Goal: Information Seeking & Learning: Learn about a topic

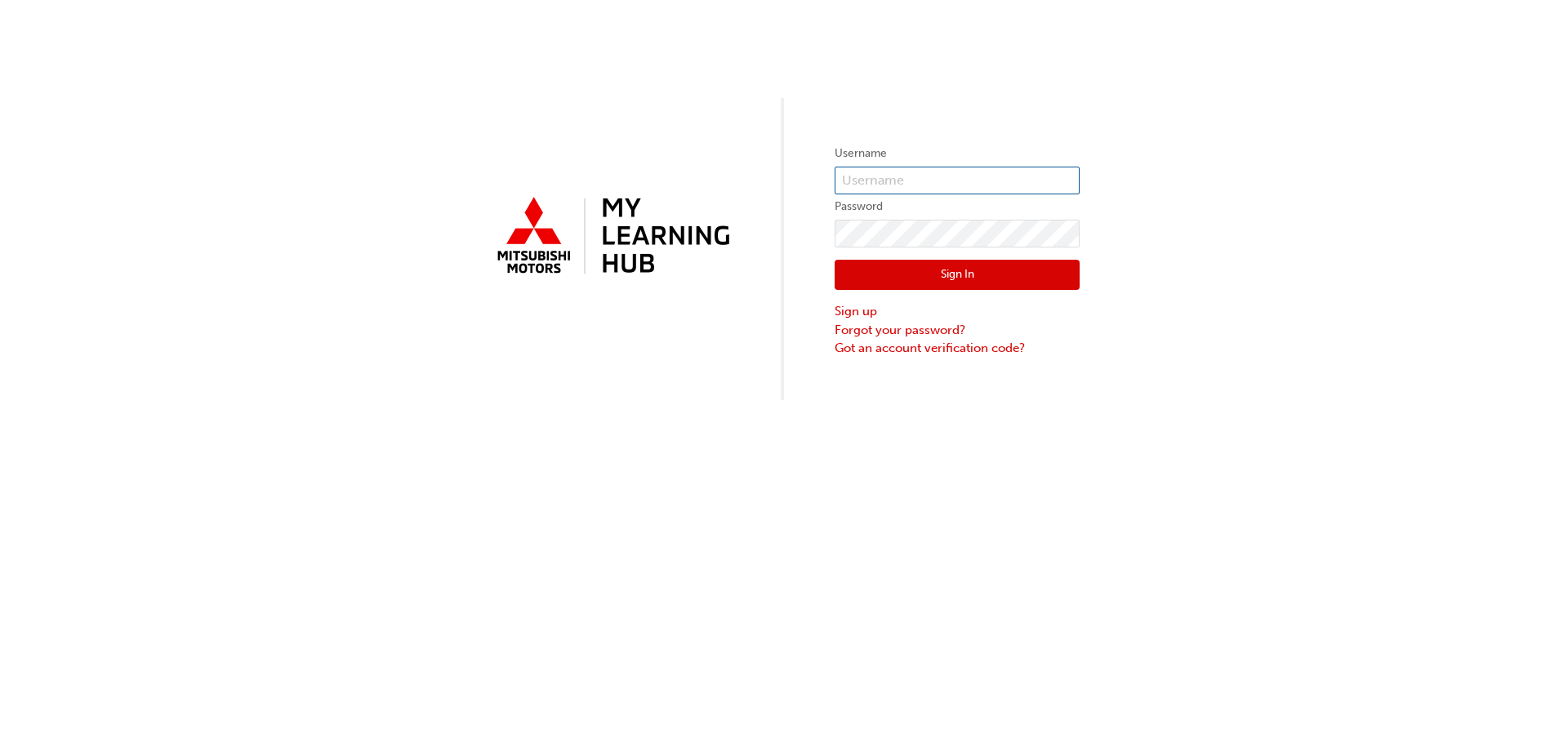
type input "0005769606"
click at [892, 273] on button "Sign In" at bounding box center [957, 274] width 245 height 31
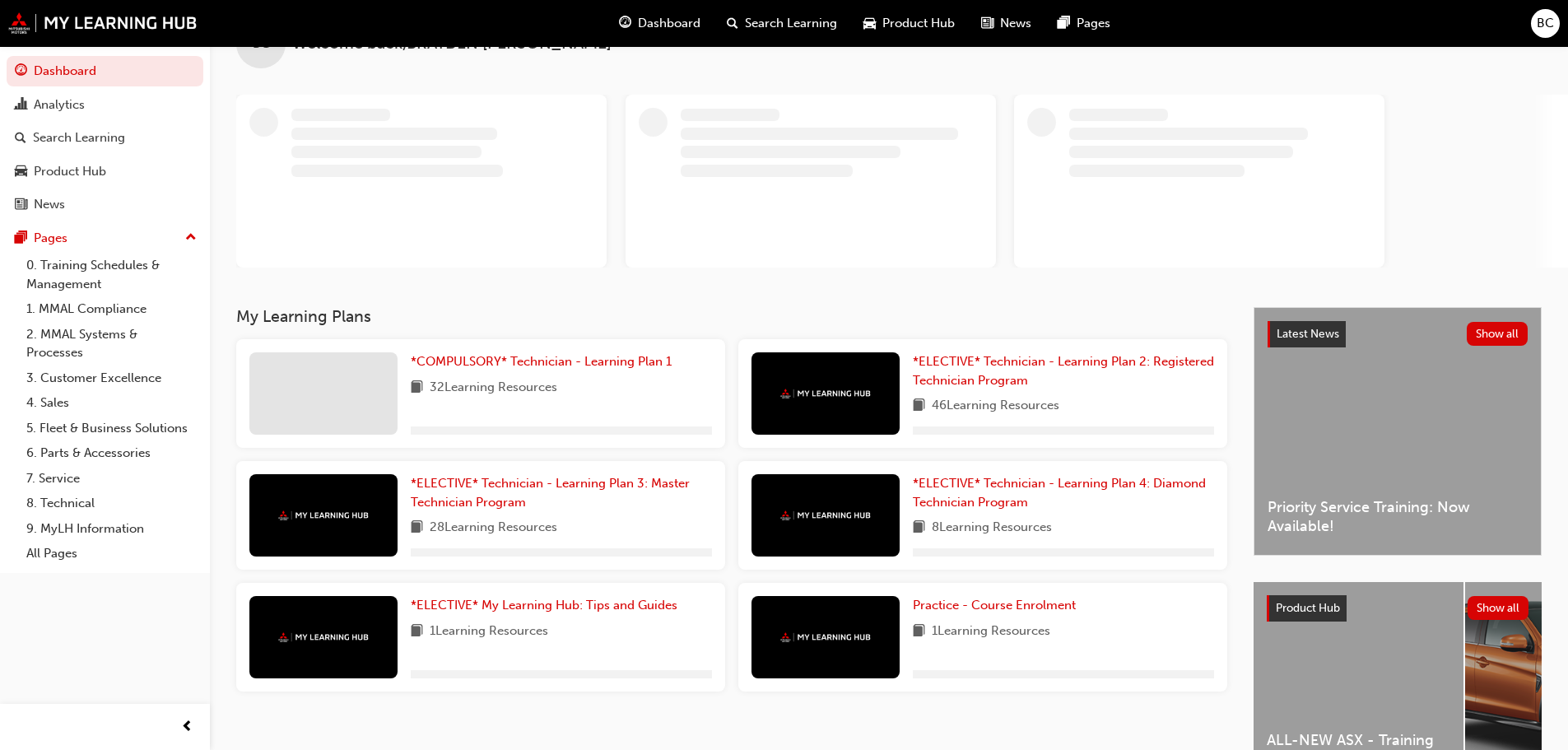
scroll to position [82, 0]
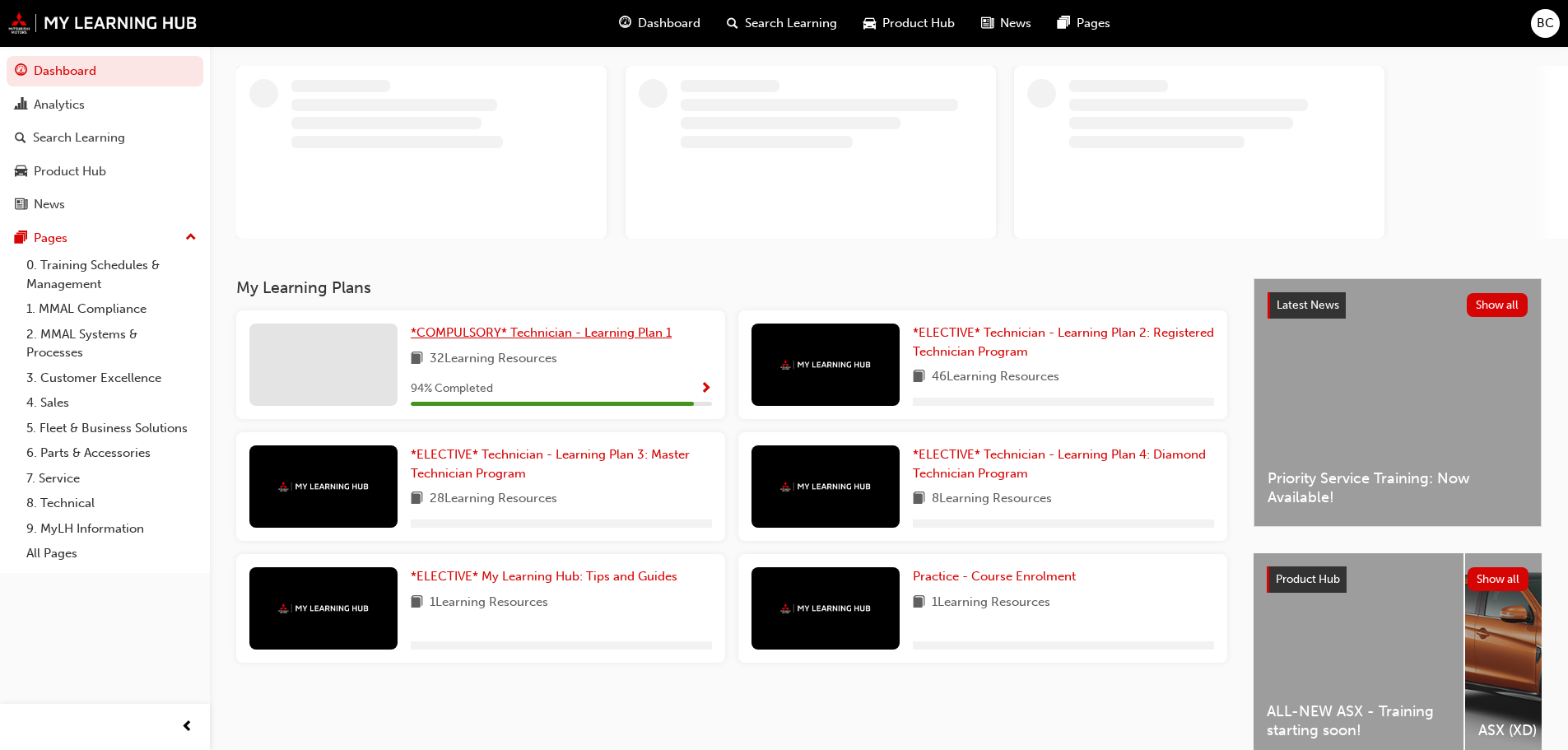
click at [551, 330] on span "*COMPULSORY* Technician - Learning Plan 1" at bounding box center [541, 332] width 260 height 15
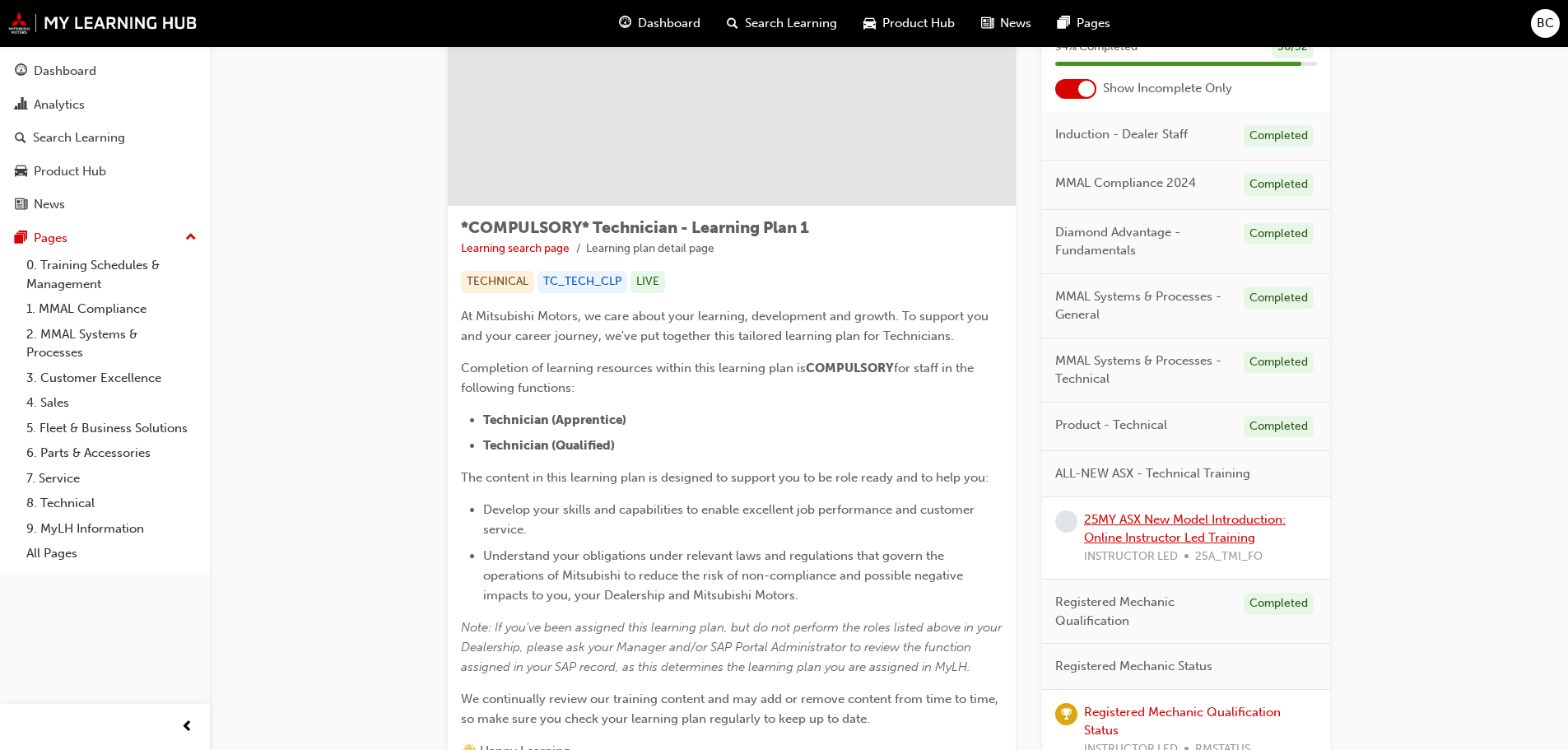
scroll to position [165, 0]
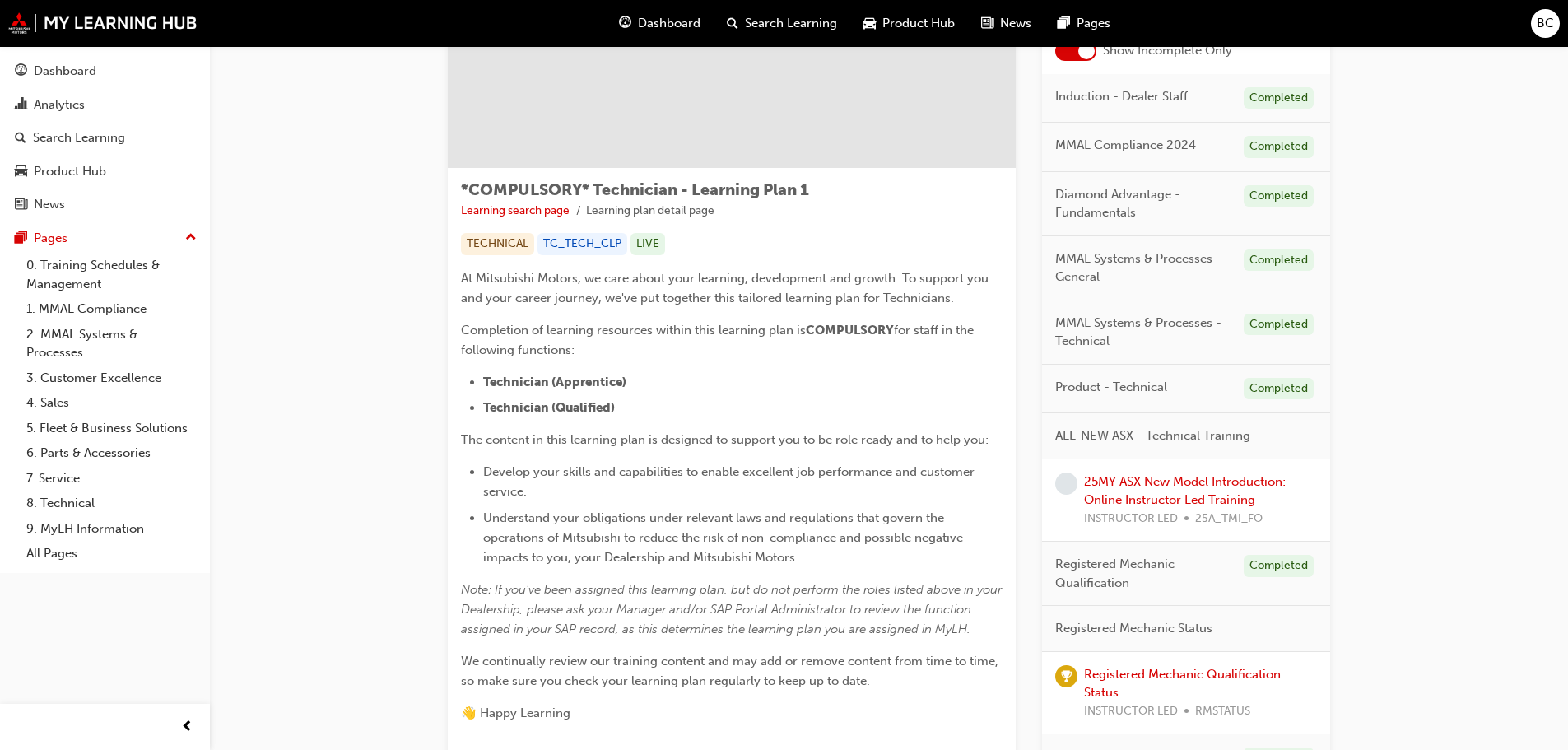
click at [1169, 500] on link "25MY ASX New Model Introduction: Online Instructor Led Training" at bounding box center [1184, 490] width 202 height 34
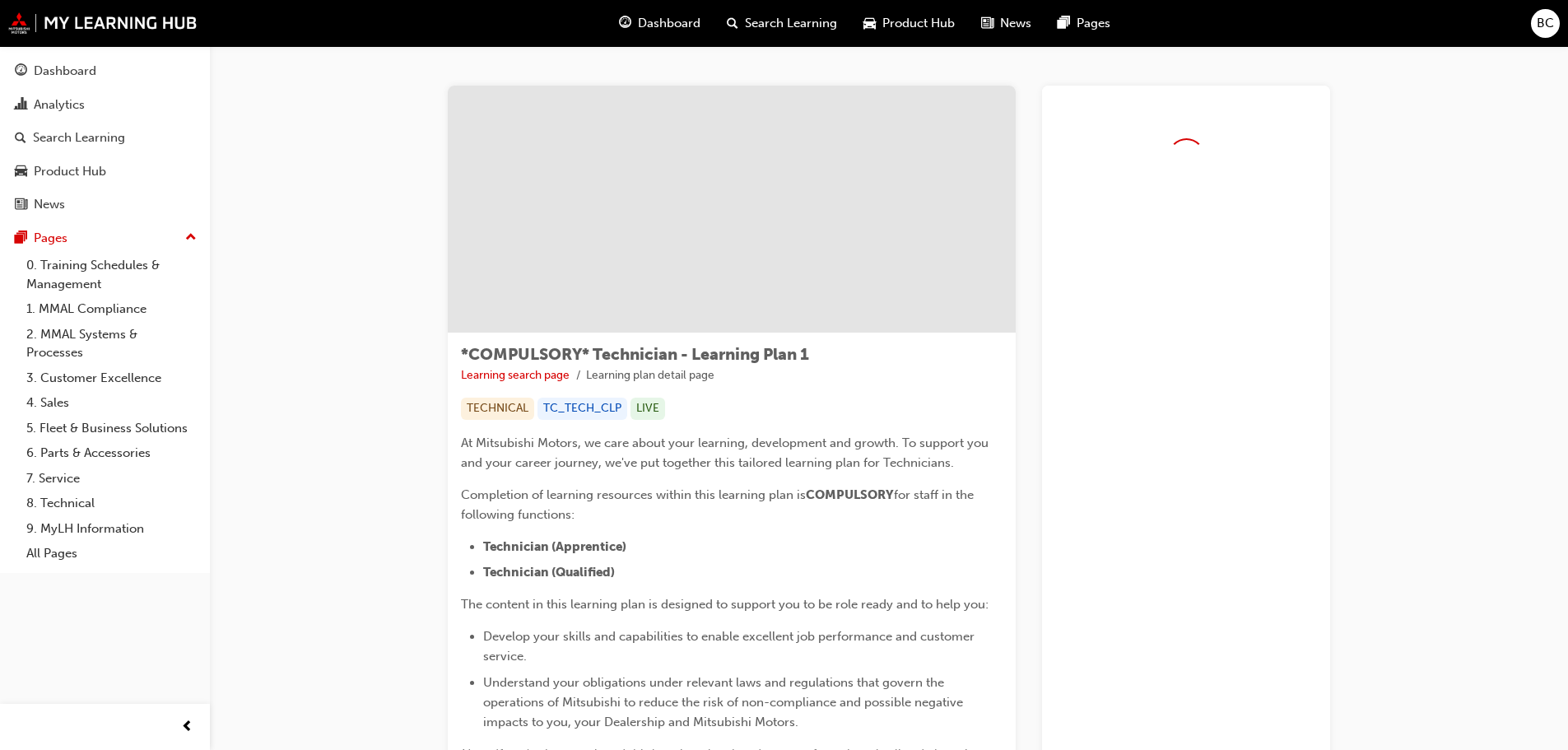
click at [677, 33] on div "Dashboard" at bounding box center [659, 23] width 108 height 34
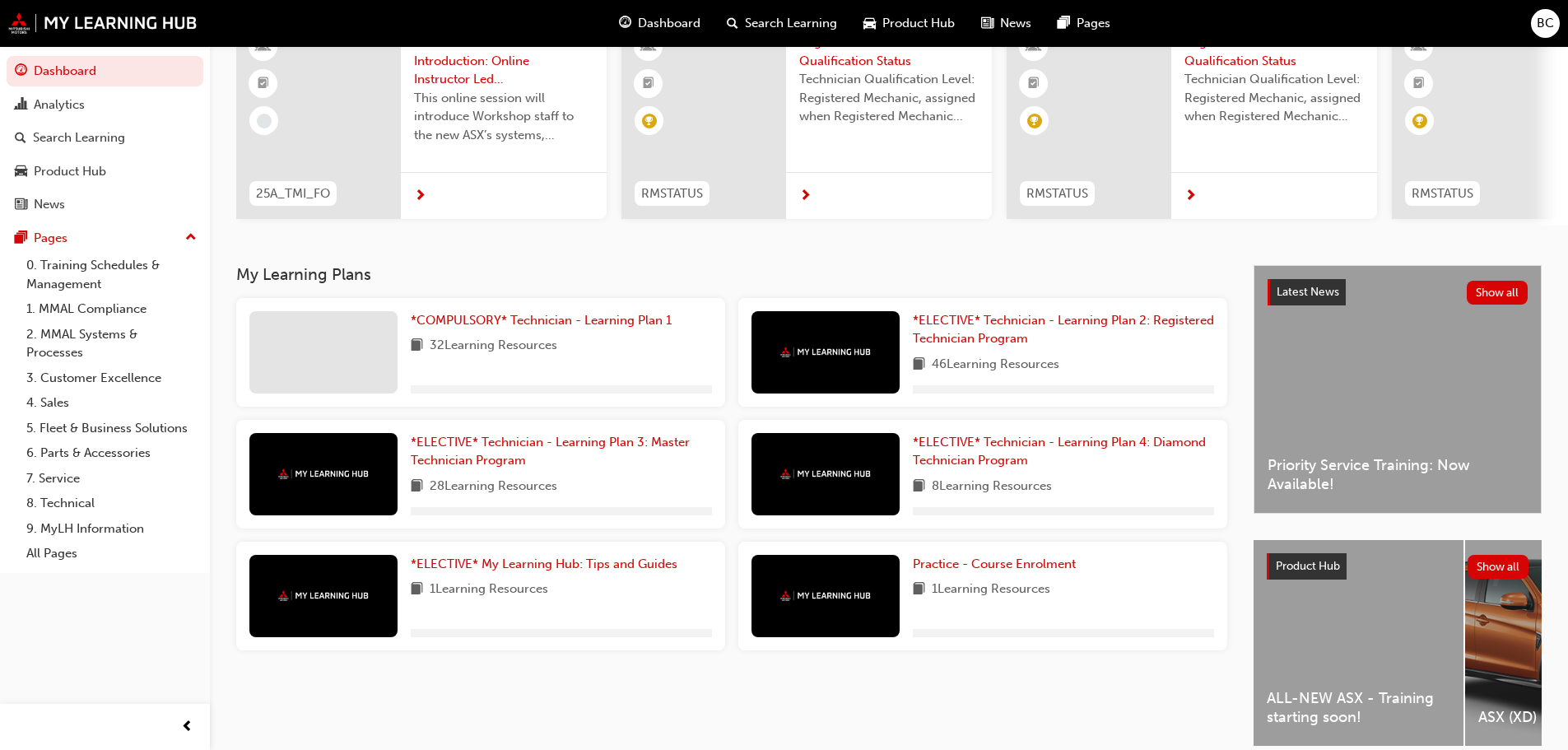
scroll to position [165, 0]
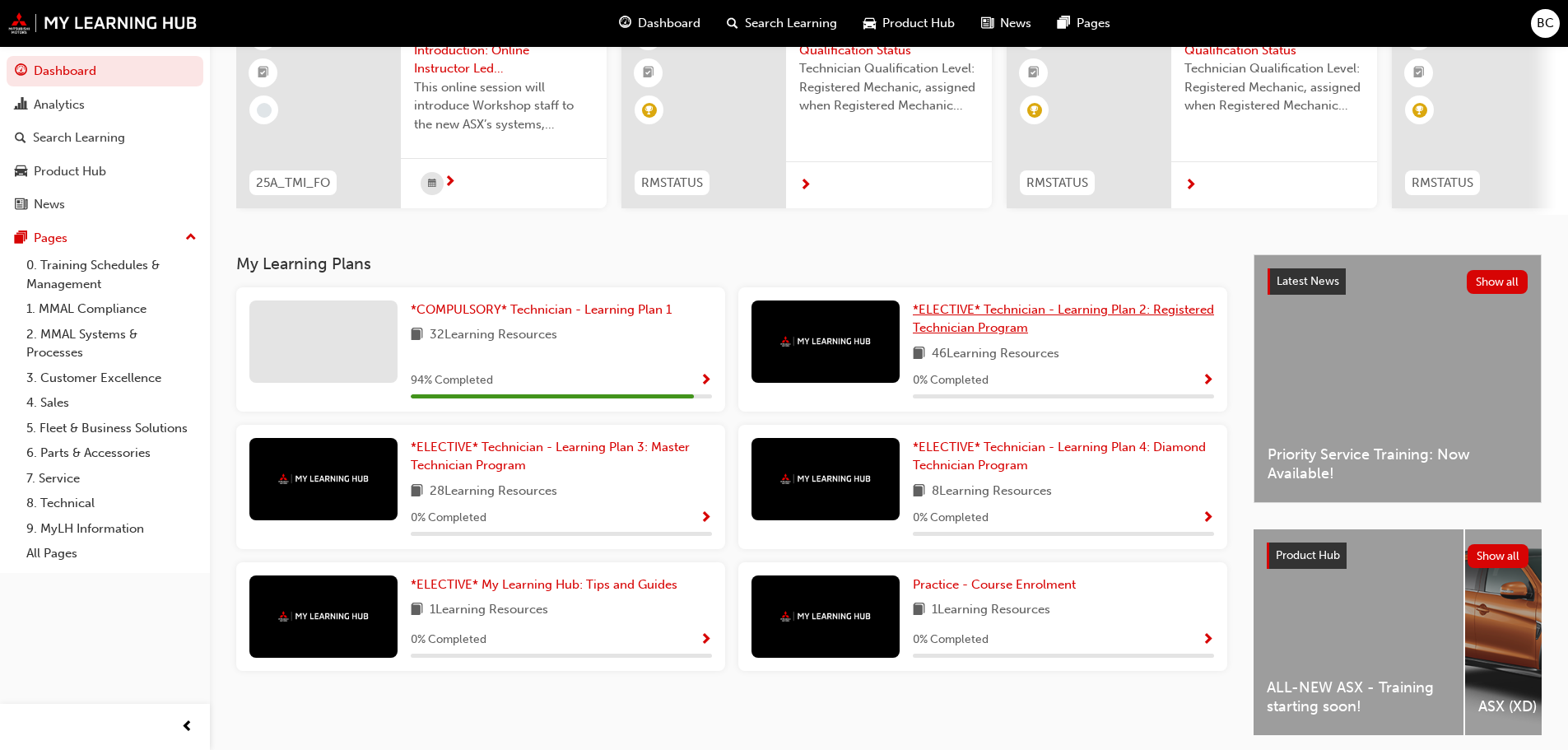
click at [1003, 325] on link "*ELECTIVE* Technician - Learning Plan 2: Registered Technician Program" at bounding box center [1063, 319] width 301 height 37
